Goal: Task Accomplishment & Management: Use online tool/utility

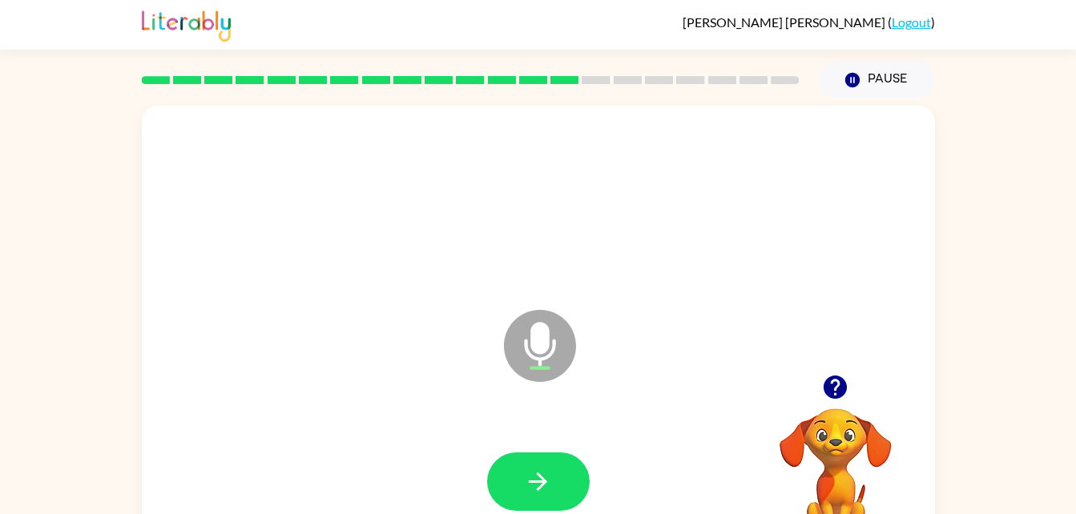
click at [534, 472] on icon "button" at bounding box center [538, 482] width 28 height 28
click at [550, 486] on icon "button" at bounding box center [538, 482] width 28 height 28
click at [542, 481] on icon "button" at bounding box center [538, 482] width 18 height 18
click at [537, 464] on button "button" at bounding box center [538, 482] width 103 height 58
click at [546, 479] on icon "button" at bounding box center [538, 482] width 28 height 28
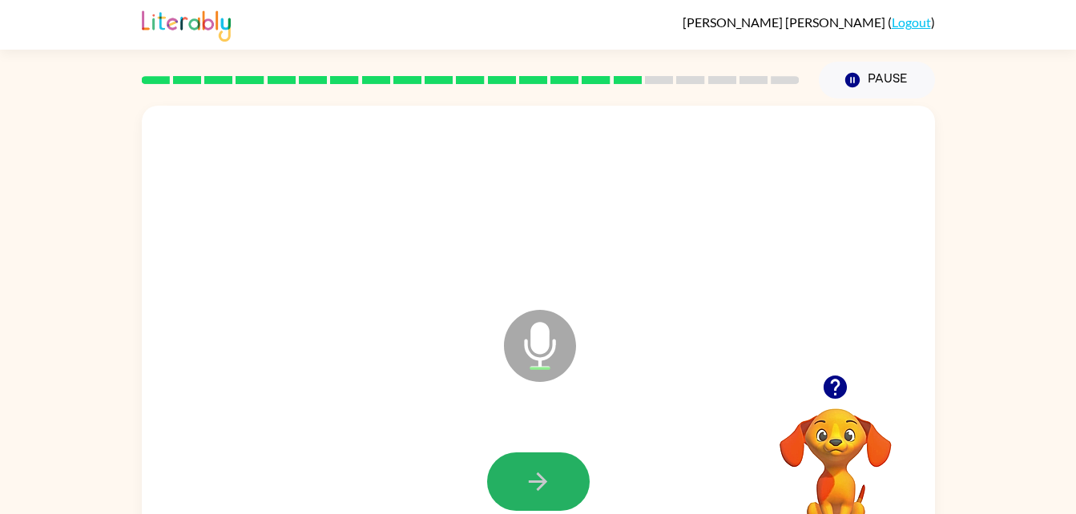
click at [538, 487] on icon "button" at bounding box center [538, 482] width 28 height 28
click at [551, 510] on button "button" at bounding box center [538, 482] width 103 height 58
click at [539, 462] on button "button" at bounding box center [538, 482] width 103 height 58
click at [515, 471] on button "button" at bounding box center [538, 482] width 103 height 58
click at [546, 474] on icon "button" at bounding box center [538, 482] width 28 height 28
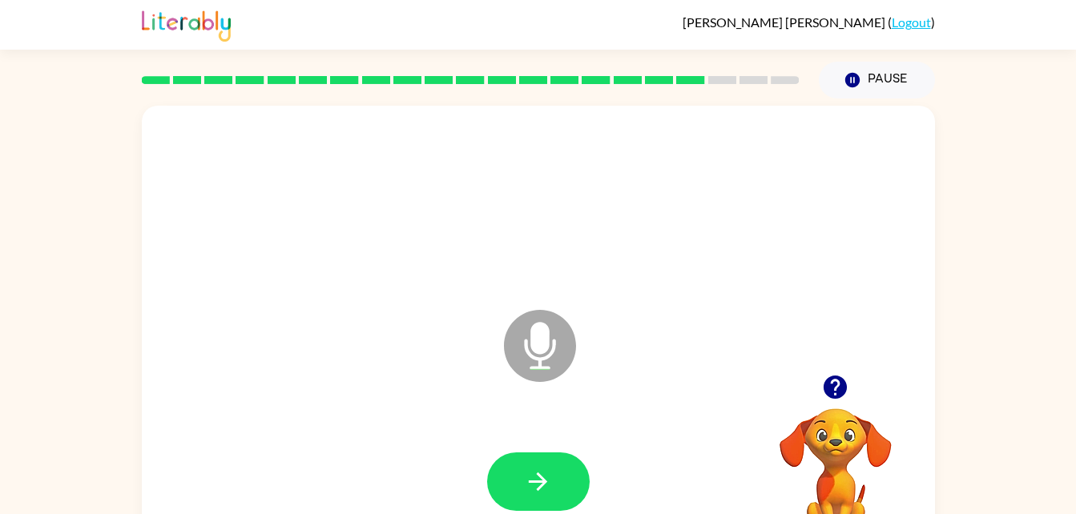
click at [529, 482] on icon "button" at bounding box center [538, 482] width 18 height 18
click at [538, 482] on icon "button" at bounding box center [538, 482] width 18 height 18
click at [555, 485] on button "button" at bounding box center [538, 482] width 103 height 58
click at [581, 479] on button "button" at bounding box center [538, 482] width 103 height 58
click at [530, 493] on icon "button" at bounding box center [538, 482] width 28 height 28
